Goal: Task Accomplishment & Management: Use online tool/utility

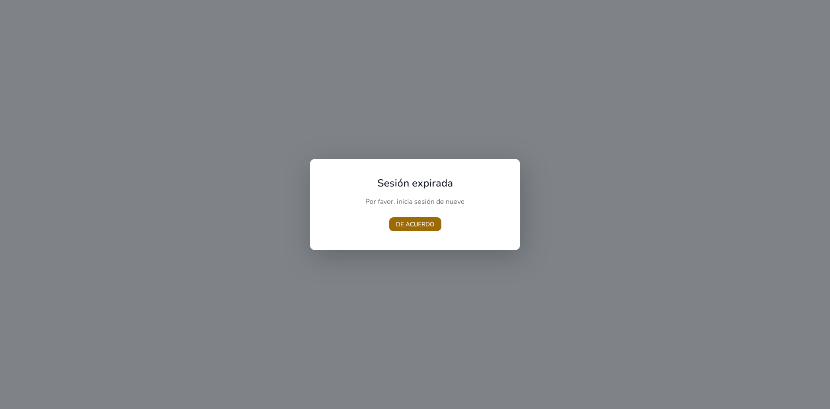
click at [412, 225] on font "DE ACUERDO" at bounding box center [415, 224] width 38 height 8
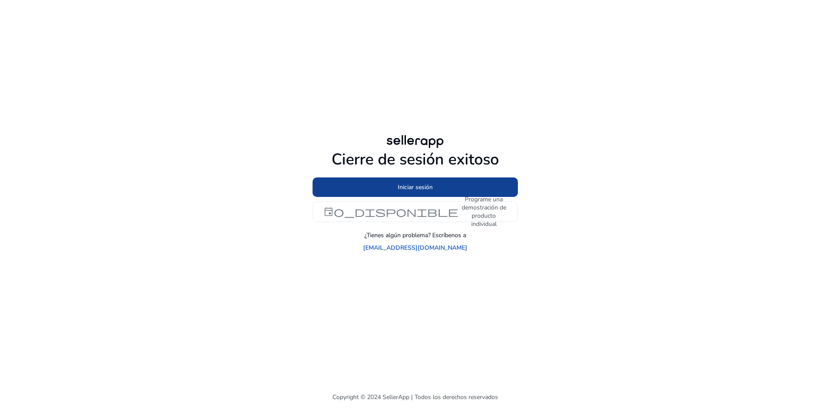
click at [415, 191] on font "Iniciar sesión" at bounding box center [415, 187] width 35 height 8
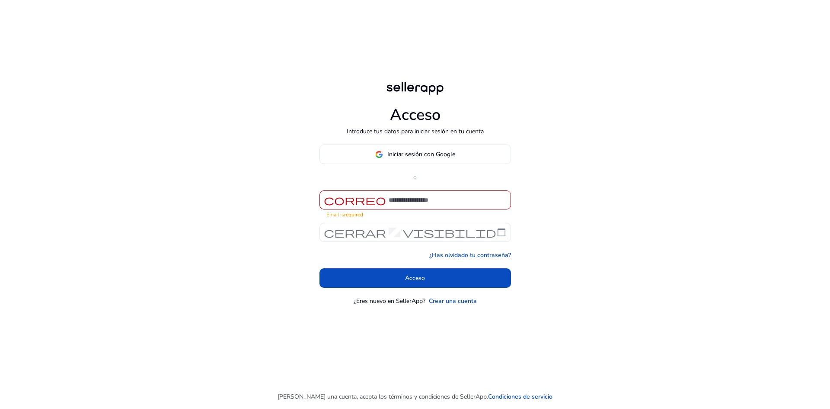
click at [387, 205] on div "correo" at bounding box center [354, 200] width 69 height 10
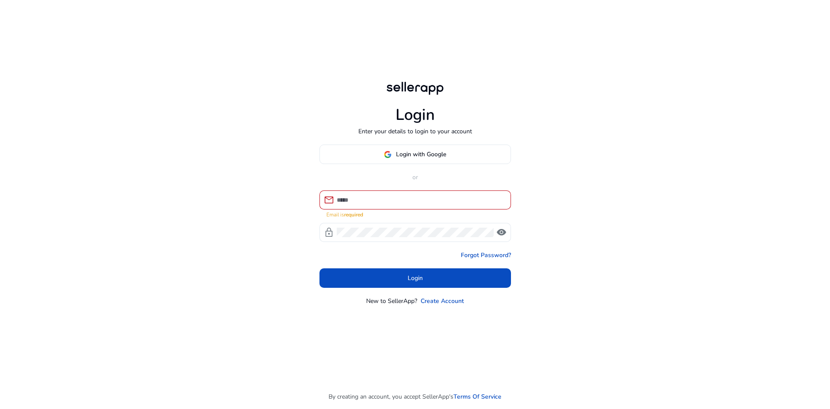
click at [368, 200] on input at bounding box center [420, 200] width 167 height 10
type input "**********"
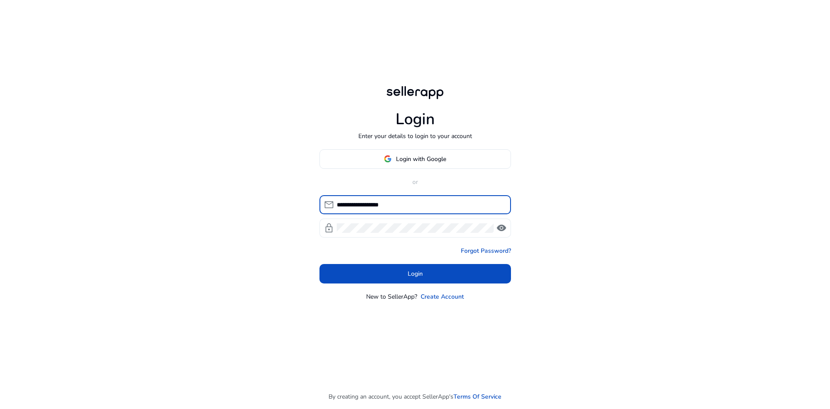
click at [371, 233] on div at bounding box center [415, 227] width 157 height 19
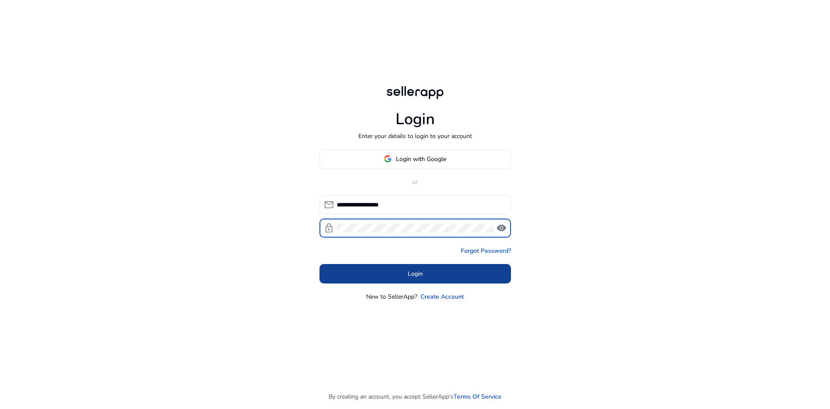
click at [434, 268] on span at bounding box center [416, 273] width 192 height 21
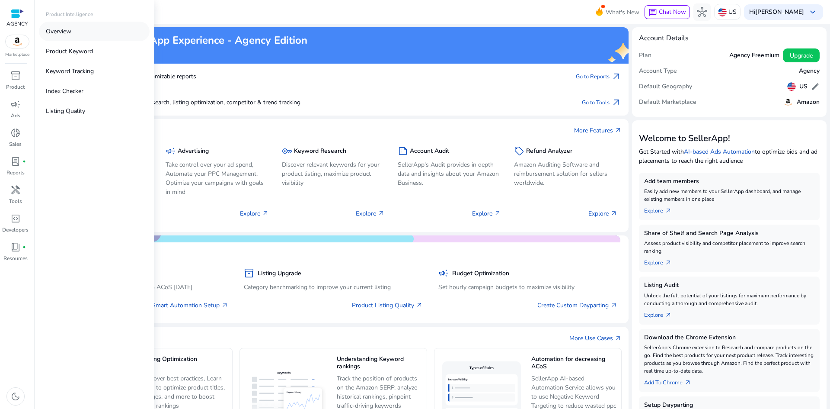
click at [62, 31] on p "Overview" at bounding box center [59, 31] width 26 height 9
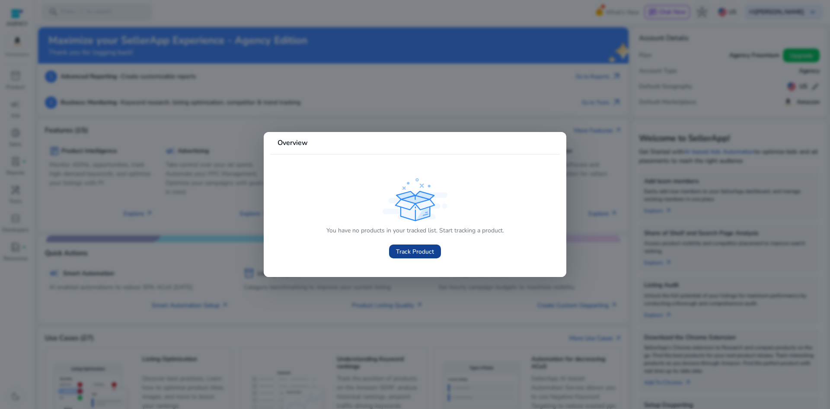
click at [406, 251] on span "Track Product" at bounding box center [415, 251] width 38 height 9
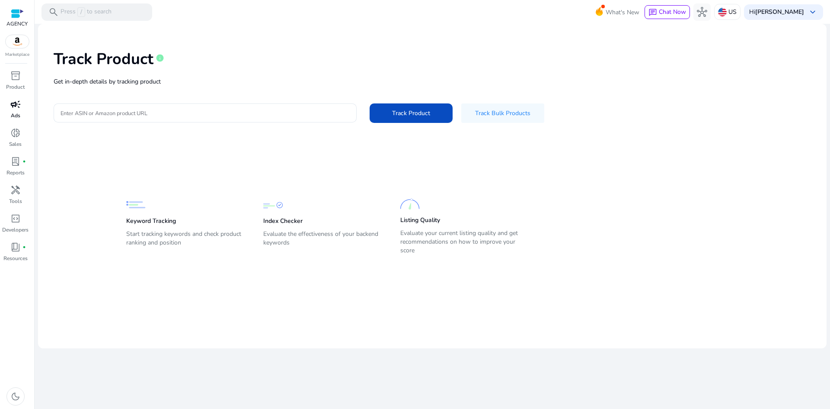
click at [15, 115] on p "Ads" at bounding box center [16, 116] width 10 height 8
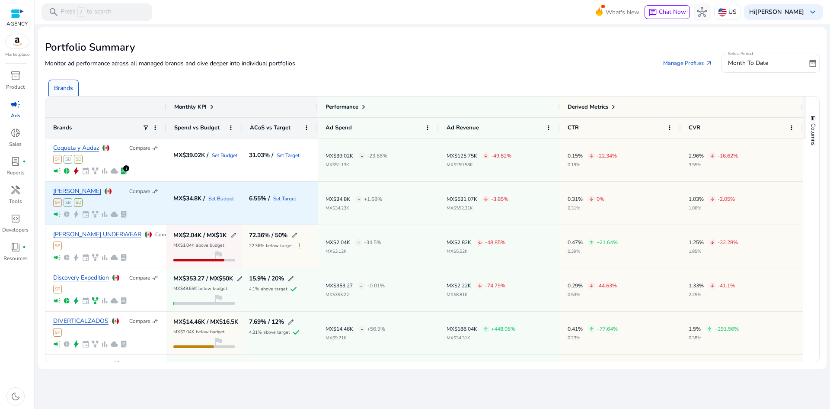
scroll to position [43, 0]
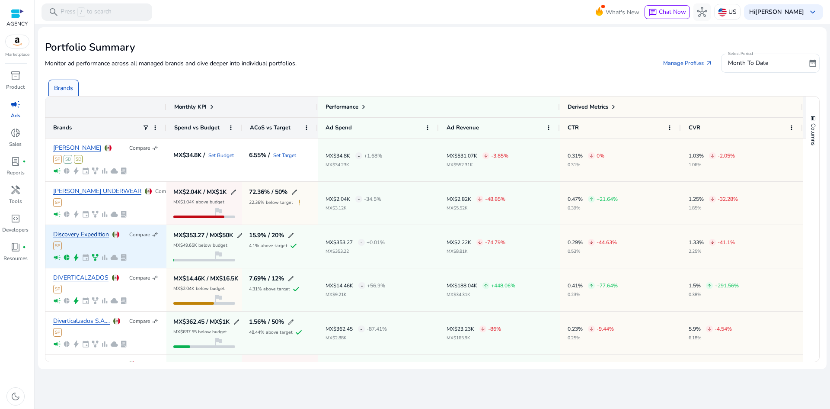
click at [91, 234] on link "Discovery Expedition" at bounding box center [81, 234] width 56 height 6
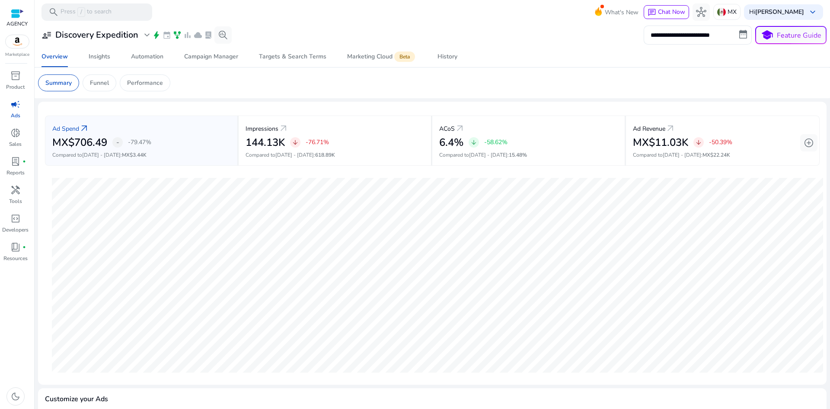
scroll to position [43, 0]
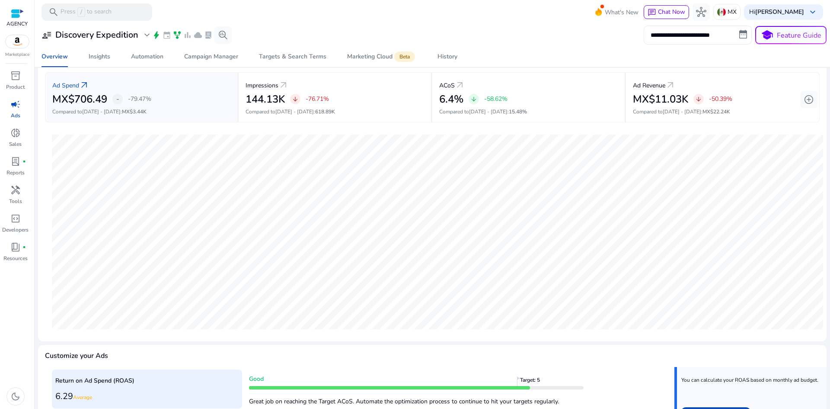
click at [725, 37] on input "**********" at bounding box center [698, 35] width 108 height 19
select select "*"
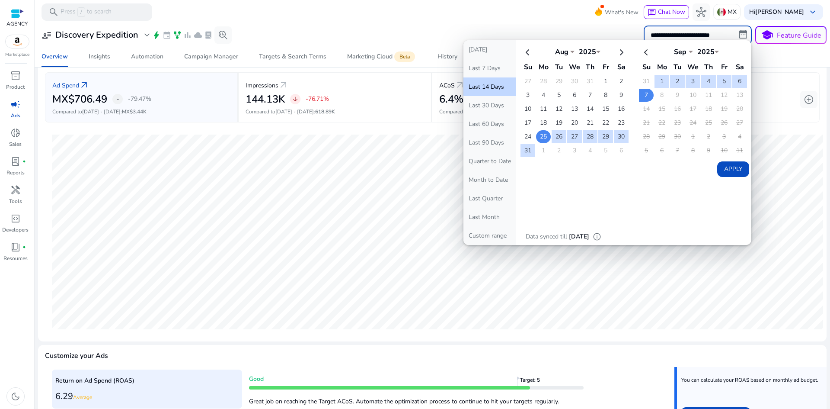
click at [536, 139] on td "25" at bounding box center [543, 136] width 15 height 13
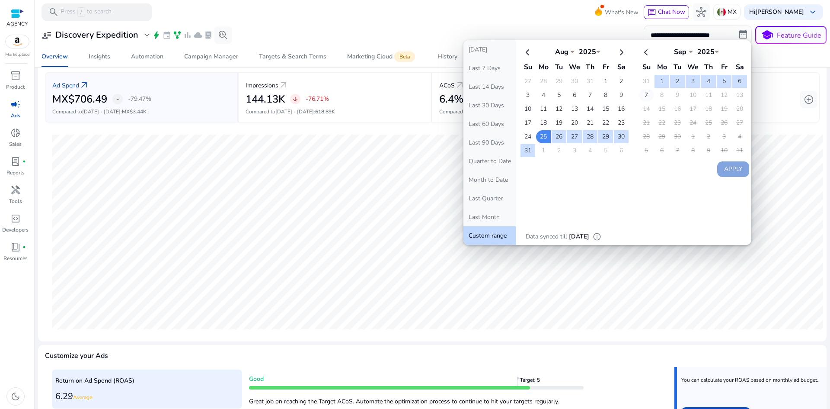
click at [644, 92] on td "7" at bounding box center [646, 95] width 15 height 13
click at [719, 166] on button "Apply" at bounding box center [733, 169] width 32 height 16
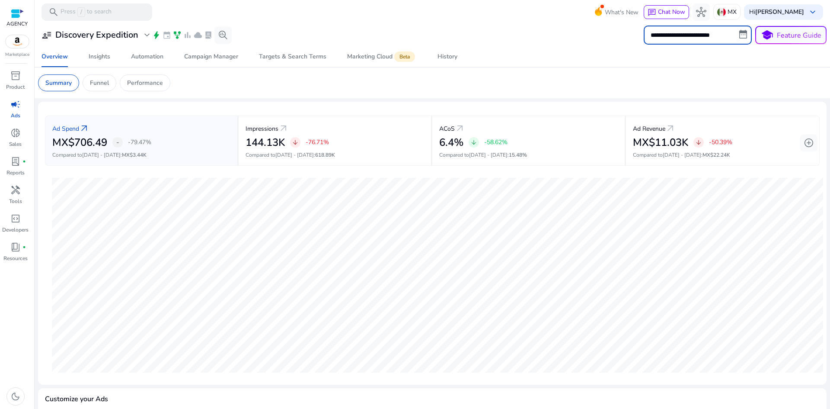
click at [716, 37] on input "**********" at bounding box center [698, 35] width 108 height 19
select select "*"
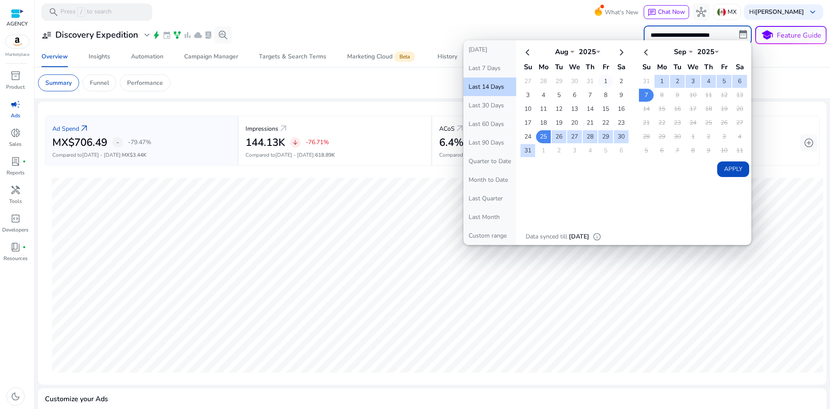
click at [603, 79] on td "1" at bounding box center [605, 81] width 15 height 13
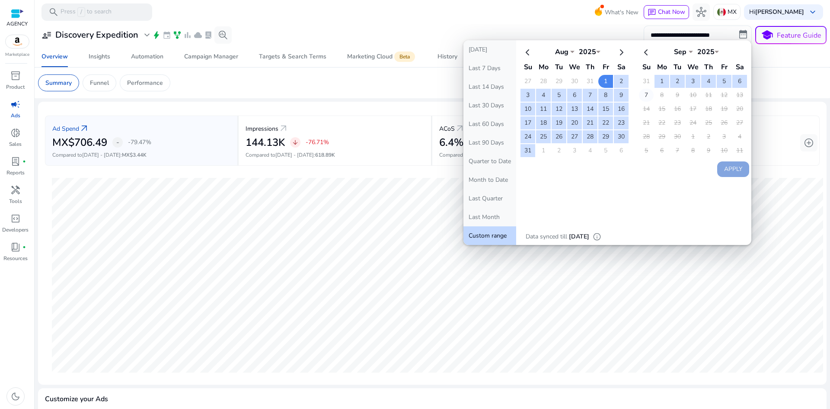
click at [643, 99] on td "7" at bounding box center [646, 95] width 15 height 13
click at [734, 168] on button "Apply" at bounding box center [733, 169] width 32 height 16
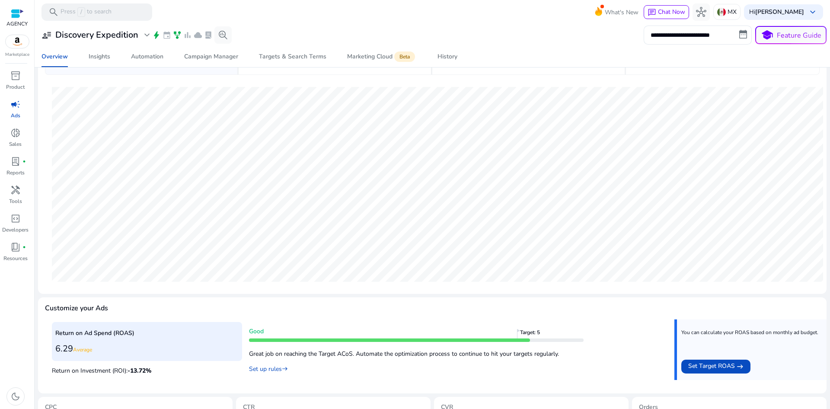
scroll to position [0, 0]
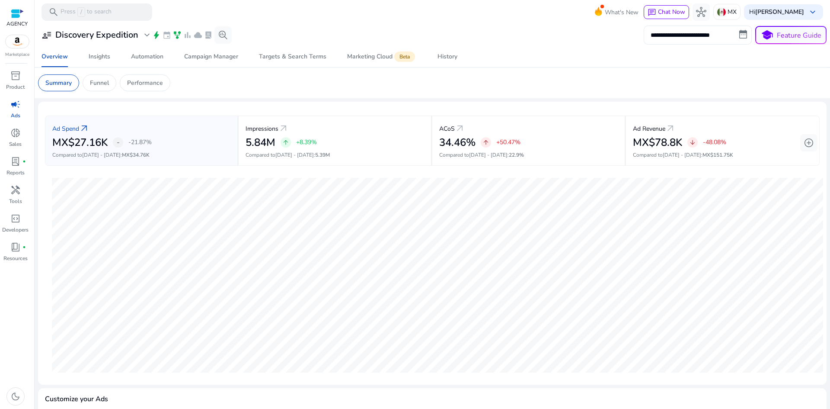
click at [679, 34] on input "**********" at bounding box center [698, 35] width 108 height 19
select select "*"
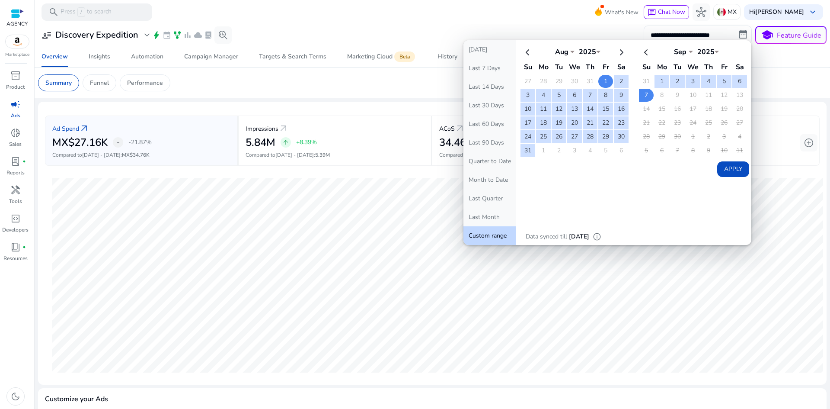
click at [605, 81] on td "1" at bounding box center [605, 81] width 15 height 13
click at [645, 96] on td "7" at bounding box center [646, 95] width 15 height 13
click at [713, 163] on div "Apply" at bounding box center [606, 108] width 286 height 137
click at [719, 168] on button "Apply" at bounding box center [733, 169] width 32 height 16
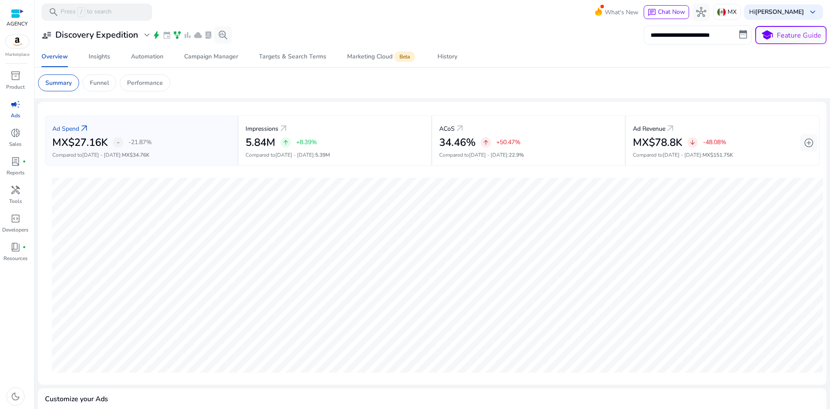
click at [652, 33] on input "**********" at bounding box center [698, 35] width 108 height 19
select select "*"
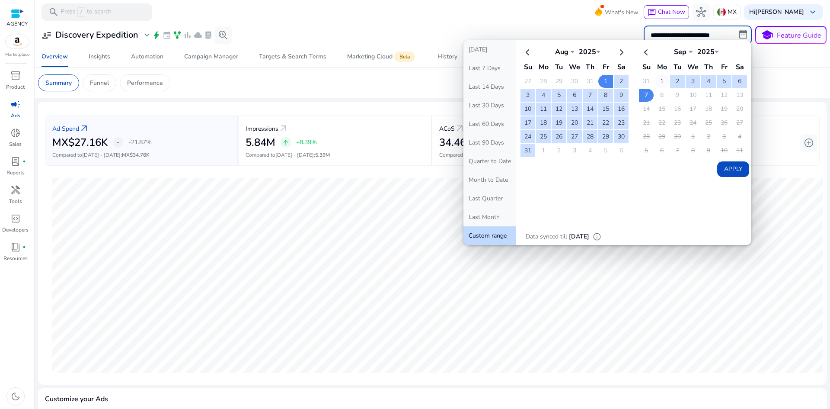
click at [662, 83] on td "1" at bounding box center [662, 81] width 15 height 13
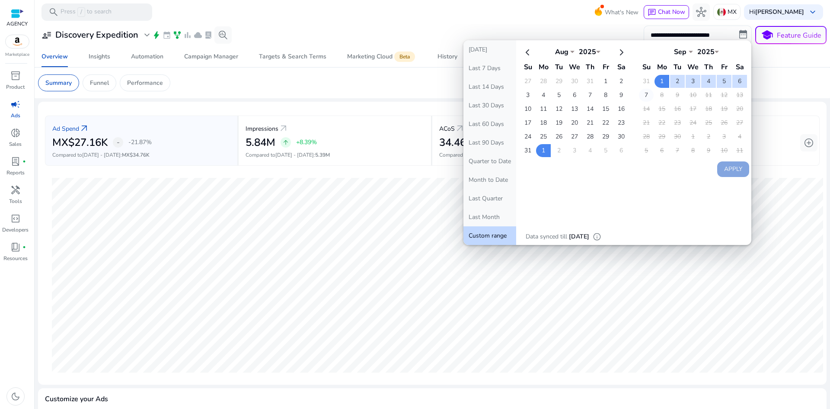
click at [645, 96] on td "7" at bounding box center [646, 95] width 15 height 13
click at [732, 170] on button "Apply" at bounding box center [733, 169] width 32 height 16
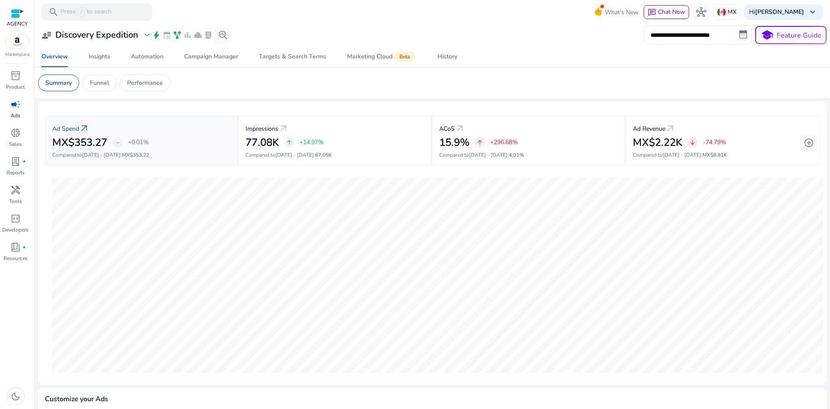
click at [710, 40] on input "**********" at bounding box center [698, 35] width 108 height 19
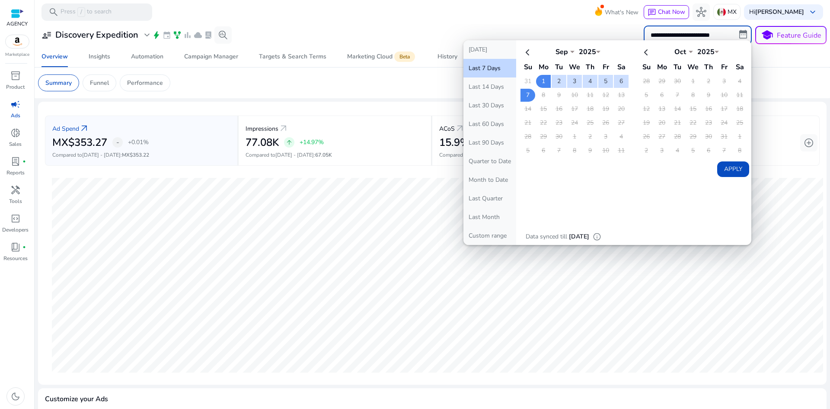
click at [428, 80] on app-sa-custom-tab "Summary Funnel Performance" at bounding box center [432, 82] width 789 height 17
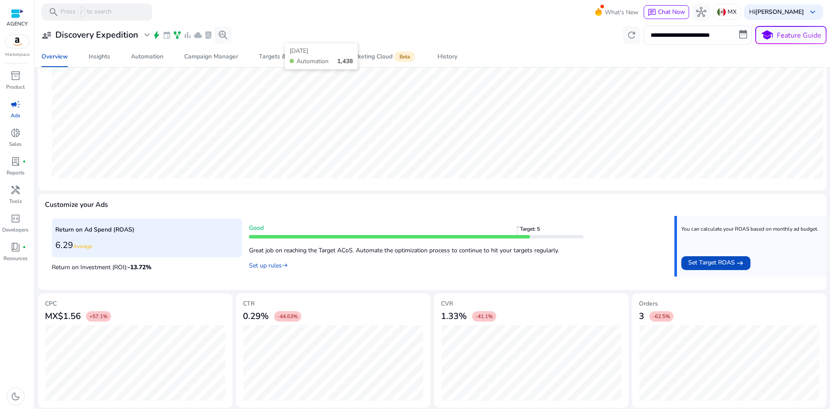
scroll to position [196, 0]
